Goal: Task Accomplishment & Management: Use online tool/utility

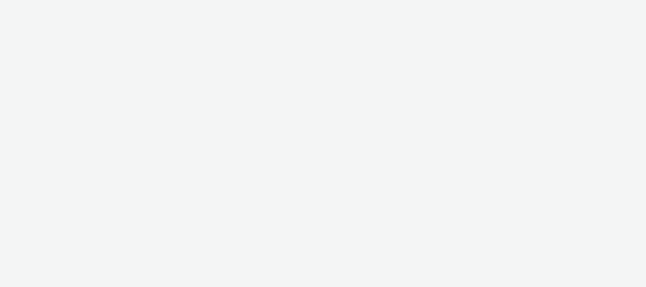
select select "08a58170-7f08-4922-abc8-b2d1eb407230"
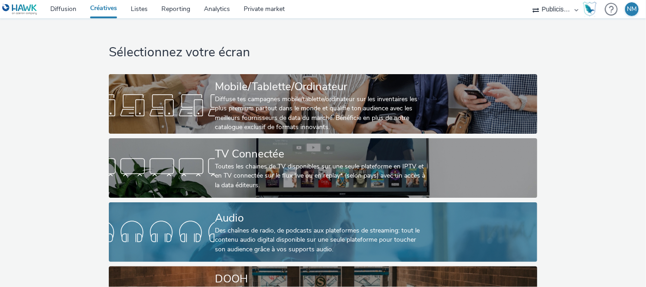
click at [252, 220] on div "Audio" at bounding box center [321, 218] width 213 height 16
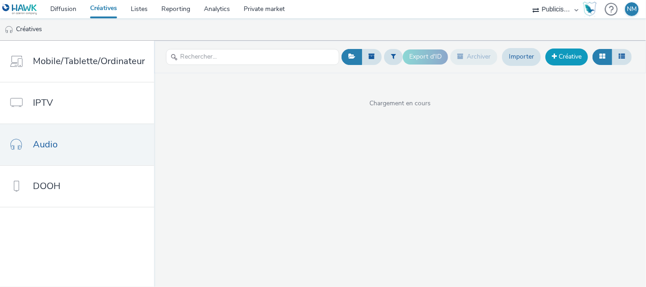
click at [558, 59] on link "Créative" at bounding box center [567, 56] width 43 height 16
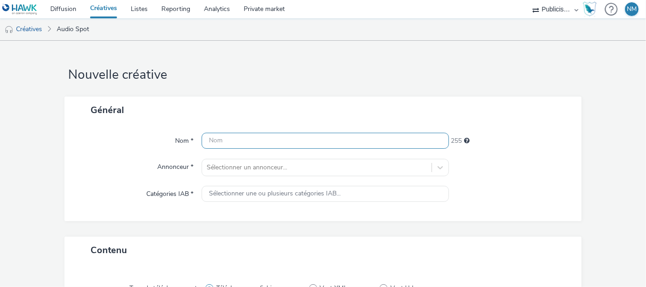
click at [221, 137] on input "text" at bounding box center [325, 141] width 247 height 16
paste input "250919 - [PERSON_NAME] - 30s OP9 Garantie à vie - MIX RADIO"
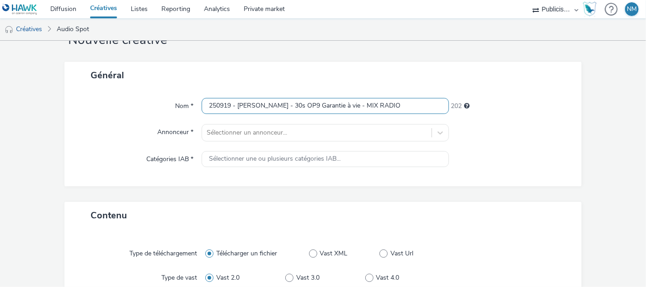
scroll to position [51, 0]
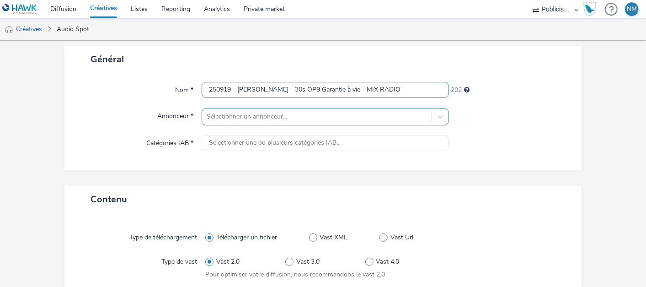
type input "250919 - [PERSON_NAME] - 30s OP9 Garantie à vie - MIX RADIO"
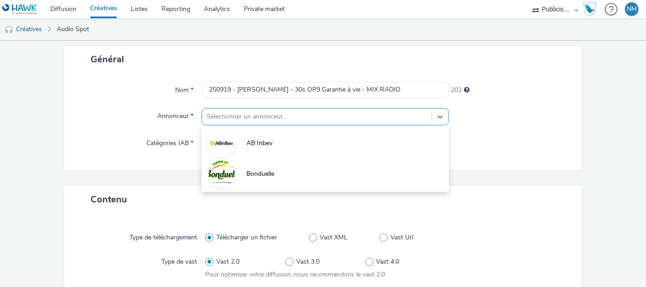
click at [341, 110] on div "Sélectionner un annonceur..." at bounding box center [325, 116] width 247 height 17
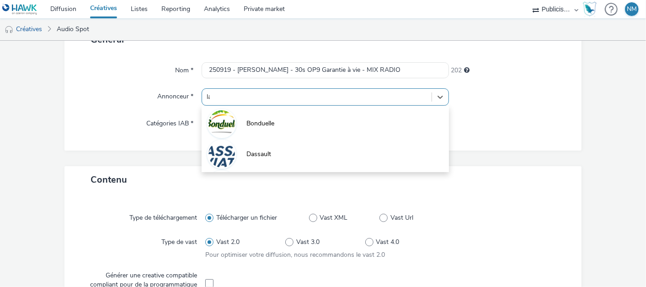
type input "lap"
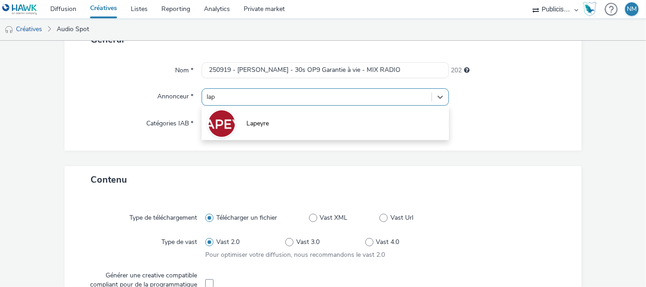
click at [341, 110] on li "Lapeyre" at bounding box center [325, 122] width 247 height 31
type input "[URL][PERSON_NAME][DOMAIN_NAME]"
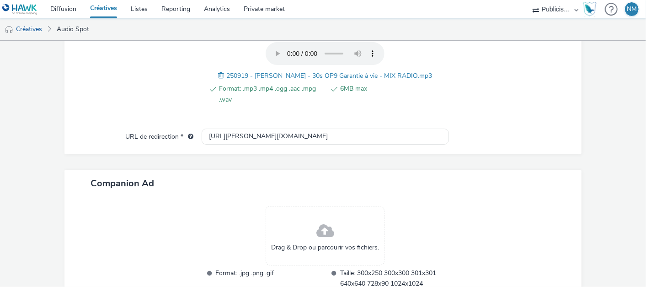
scroll to position [412, 0]
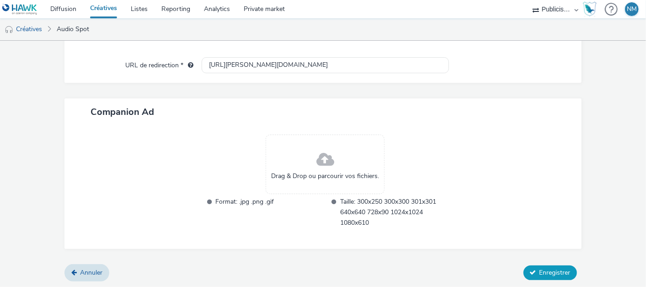
click at [529, 274] on button "Enregistrer" at bounding box center [551, 272] width 54 height 15
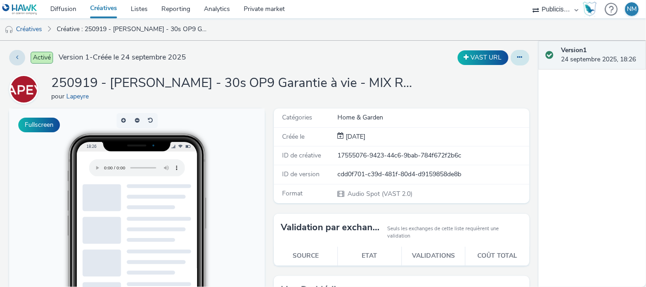
click at [518, 58] on icon at bounding box center [520, 57] width 5 height 6
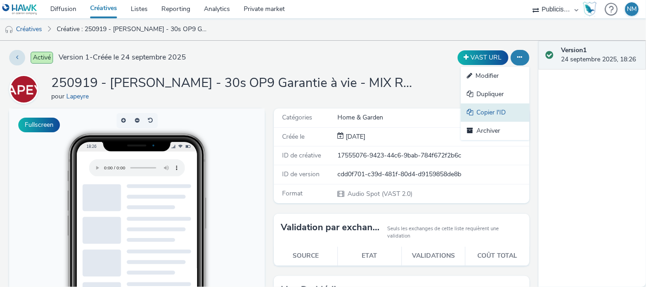
click at [495, 108] on link "Copier l'ID" at bounding box center [495, 112] width 69 height 18
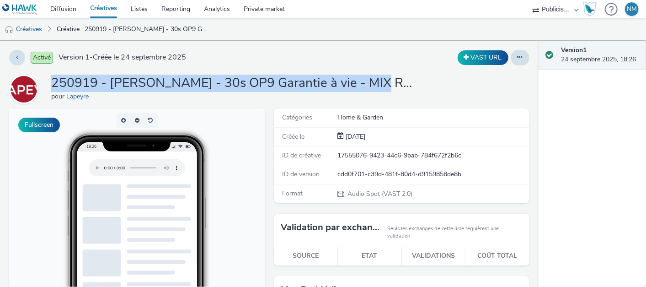
drag, startPoint x: 53, startPoint y: 82, endPoint x: 391, endPoint y: 82, distance: 338.4
click at [391, 82] on div "250919 - [PERSON_NAME] - 30s OP9 Garantie à vie - MIX RADIO pour [PERSON_NAME]" at bounding box center [269, 89] width 520 height 29
copy h1 "250919 - [PERSON_NAME] - 30s OP9 Garantie à vie - MIX RADIO"
click at [395, 78] on div "250919 - [PERSON_NAME] - 30s OP9 Garantie à vie - MIX RADIO pour [PERSON_NAME]" at bounding box center [269, 89] width 520 height 29
drag, startPoint x: 392, startPoint y: 80, endPoint x: 54, endPoint y: 78, distance: 338.4
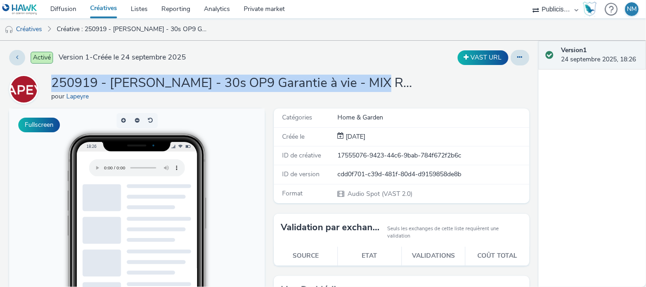
click at [54, 78] on div "250919 - [PERSON_NAME] - 30s OP9 Garantie à vie - MIX RADIO pour [PERSON_NAME]" at bounding box center [269, 89] width 520 height 29
copy h1 "250919 - [PERSON_NAME] - 30s OP9 Garantie à vie - MIX RADIO"
click at [33, 26] on link "Créatives" at bounding box center [23, 29] width 47 height 22
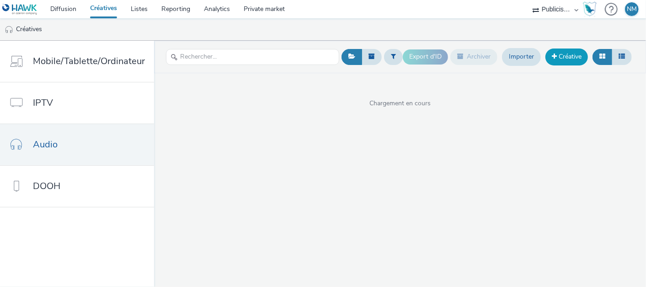
click at [569, 58] on link "Créative" at bounding box center [567, 56] width 43 height 16
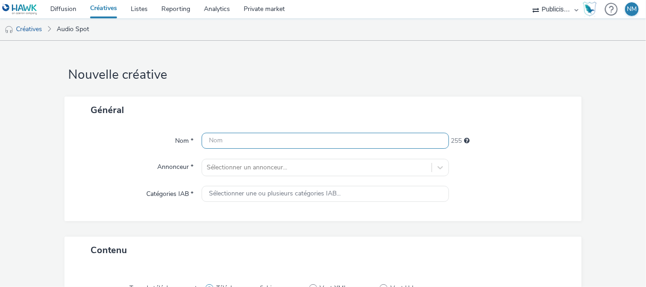
click at [244, 143] on input "text" at bounding box center [325, 141] width 247 height 16
paste input "250919 - [PERSON_NAME] - 30s OP9 Lapeyriade - MIX RADIO"
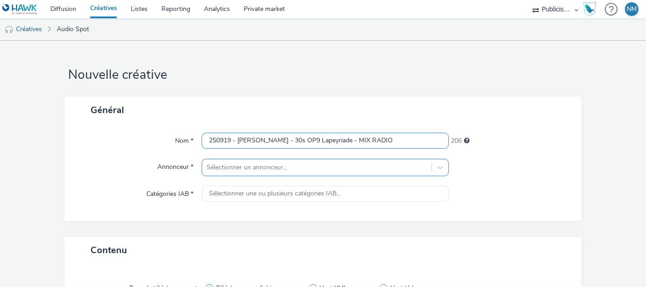
type input "250919 - [PERSON_NAME] - 30s OP9 Lapeyriade - MIX RADIO"
click at [227, 164] on div "Sélectionner un annonceur..." at bounding box center [325, 167] width 247 height 17
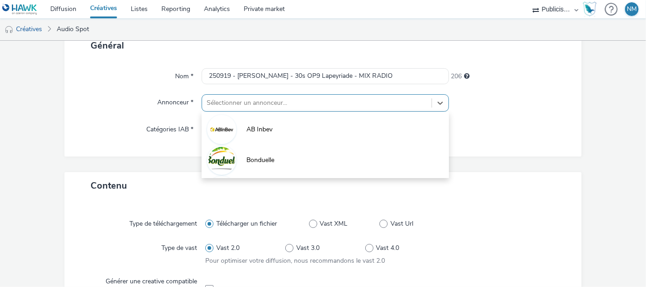
scroll to position [70, 0]
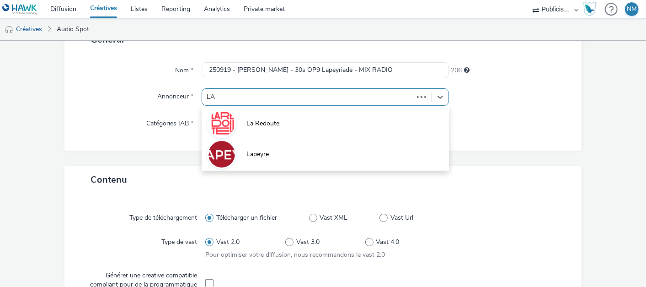
type input "LAP"
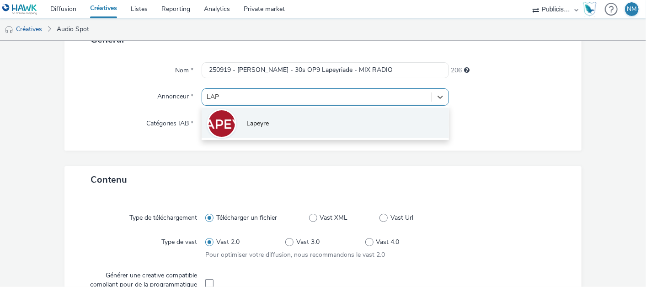
click at [262, 128] on li "Lapeyre" at bounding box center [325, 122] width 247 height 31
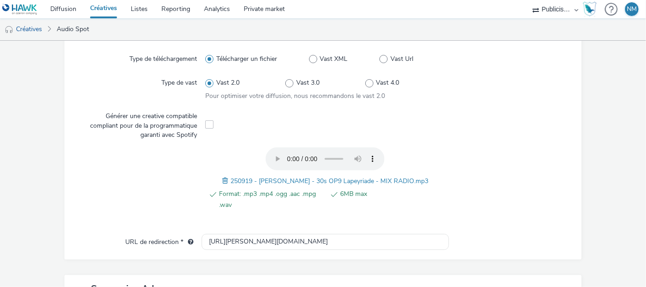
scroll to position [412, 0]
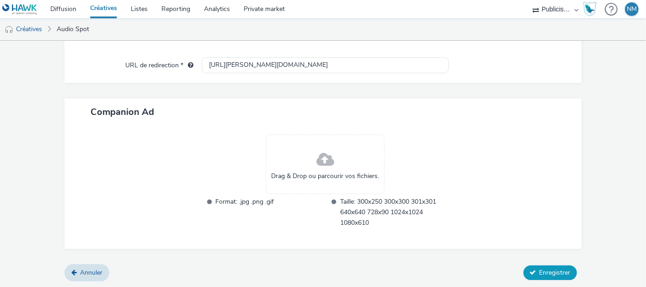
click at [557, 268] on span "Enregistrer" at bounding box center [555, 272] width 31 height 9
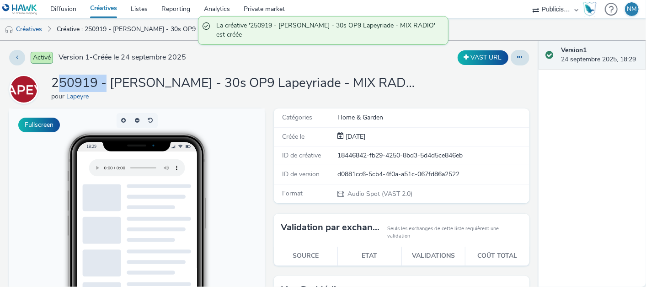
drag, startPoint x: 55, startPoint y: 81, endPoint x: 106, endPoint y: 82, distance: 50.8
click at [106, 82] on h1 "250919 - [PERSON_NAME] - 30s OP9 Lapeyriade - MIX RADIO" at bounding box center [234, 83] width 366 height 17
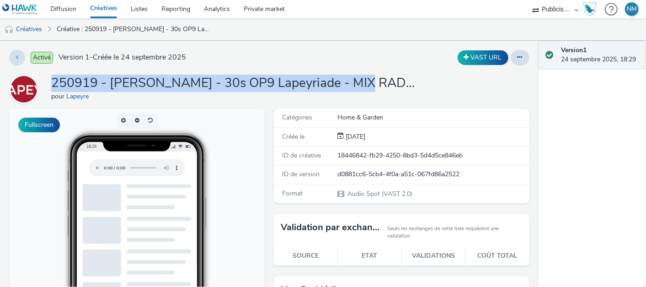
drag, startPoint x: 106, startPoint y: 82, endPoint x: 395, endPoint y: 82, distance: 289.0
click at [395, 82] on div "250919 - [PERSON_NAME] - 30s OP9 Lapeyriade - MIX RADIO pour [PERSON_NAME]" at bounding box center [269, 89] width 520 height 29
copy h1 "250919 - [PERSON_NAME] - 30s OP9 Lapeyriade - MIX RADIO"
click at [518, 55] on icon at bounding box center [520, 57] width 5 height 6
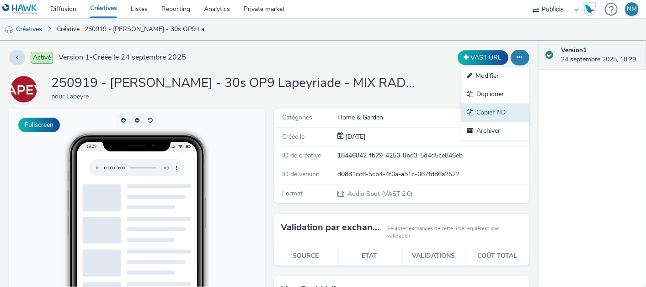
click at [486, 108] on link "Copier l'ID" at bounding box center [495, 112] width 69 height 18
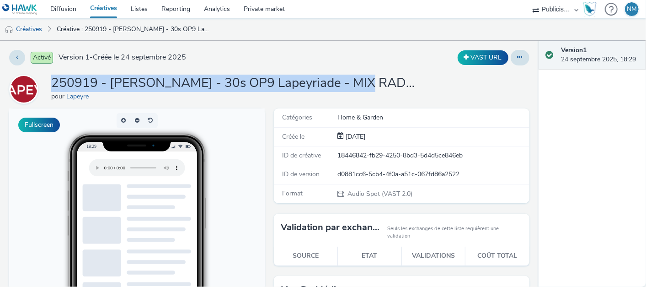
drag, startPoint x: 54, startPoint y: 82, endPoint x: 381, endPoint y: 80, distance: 326.5
click at [381, 80] on div "250919 - [PERSON_NAME] - 30s OP9 Lapeyriade - MIX RADIO pour [PERSON_NAME]" at bounding box center [269, 89] width 520 height 29
copy h1 "250919 - [PERSON_NAME] - 30s OP9 Lapeyriade - MIX RADIO"
click at [32, 29] on link "Créatives" at bounding box center [23, 29] width 47 height 22
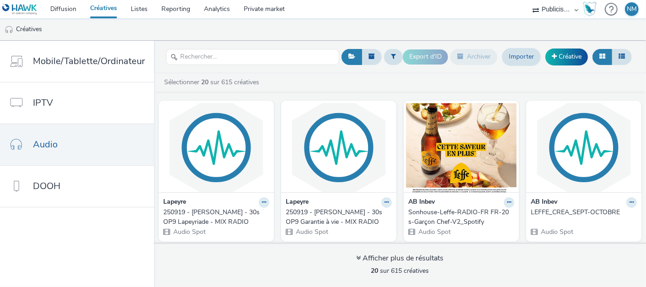
click at [297, 203] on strong "Lapeyre" at bounding box center [297, 202] width 23 height 11
click at [302, 217] on div "250919 - [PERSON_NAME] - 30s OP9 Garantie à vie - MIX RADIO" at bounding box center [337, 217] width 102 height 19
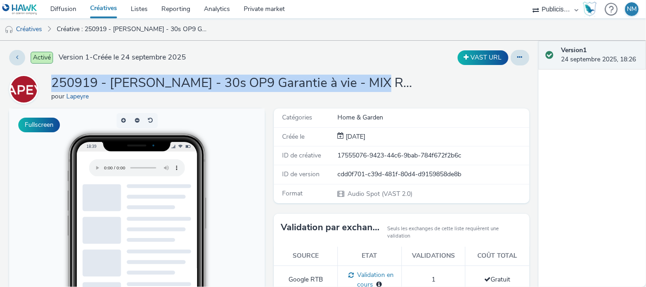
drag, startPoint x: 400, startPoint y: 84, endPoint x: 52, endPoint y: 86, distance: 348.0
click at [52, 86] on div "250919 - [PERSON_NAME] - 30s OP9 Garantie à vie - MIX RADIO pour [PERSON_NAME]" at bounding box center [269, 89] width 520 height 29
copy h1 "250919 - [PERSON_NAME] - 30s OP9 Garantie à vie - MIX RADIO"
click at [518, 59] on button at bounding box center [520, 58] width 19 height 16
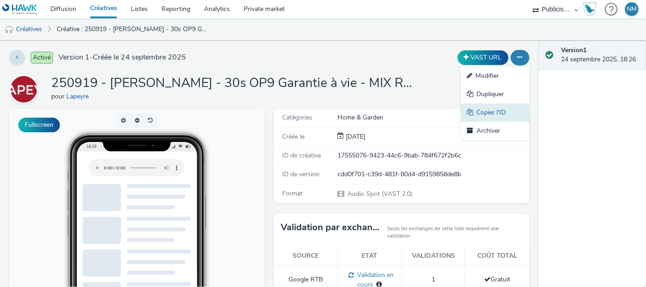
click at [498, 108] on link "Copier l'ID" at bounding box center [495, 112] width 69 height 18
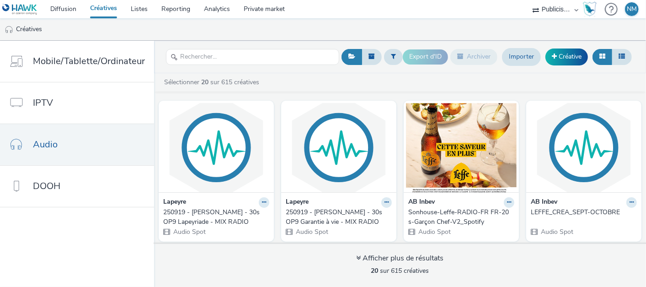
click at [206, 214] on div "250919 - [PERSON_NAME] - 30s OP9 Lapeyriade - MIX RADIO" at bounding box center [214, 217] width 102 height 19
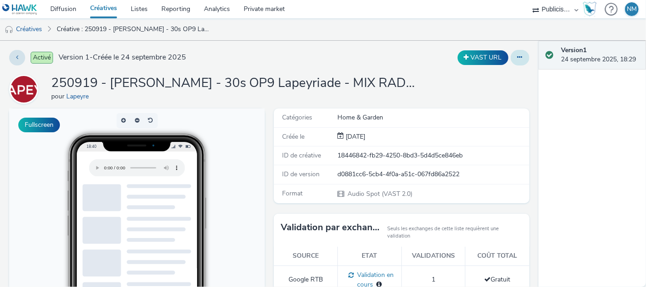
click at [511, 57] on button at bounding box center [520, 58] width 19 height 16
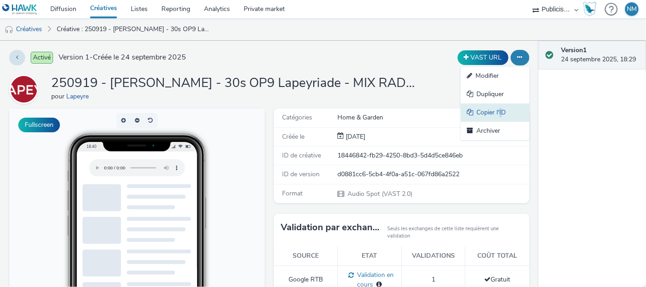
click at [493, 110] on link "Copier l'ID" at bounding box center [495, 112] width 69 height 18
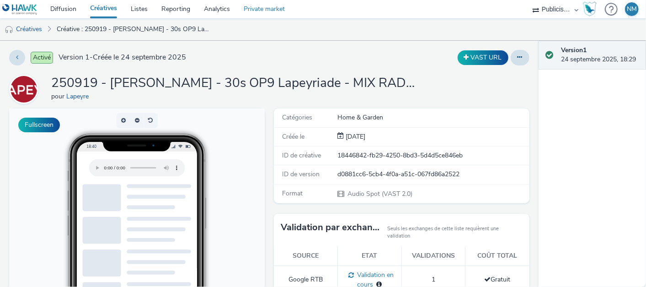
click at [261, 9] on link "Private market" at bounding box center [264, 9] width 55 height 18
